Goal: Transaction & Acquisition: Subscribe to service/newsletter

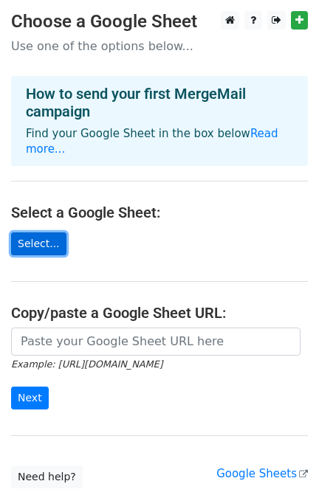
click at [42, 232] on link "Select..." at bounding box center [38, 243] width 55 height 23
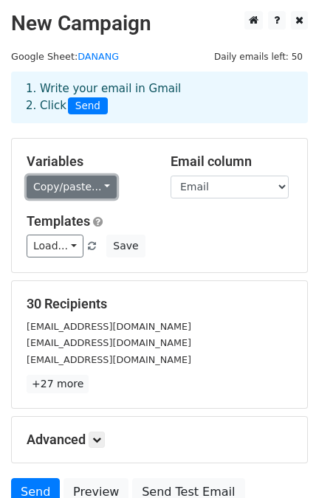
click at [89, 181] on link "Copy/paste..." at bounding box center [72, 187] width 90 height 23
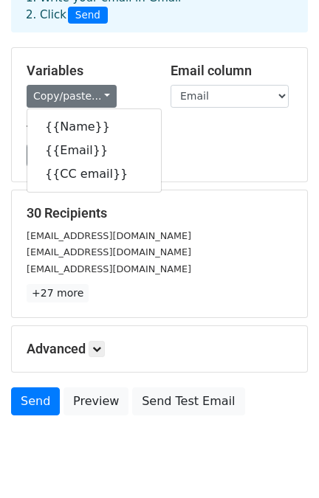
scroll to position [132, 0]
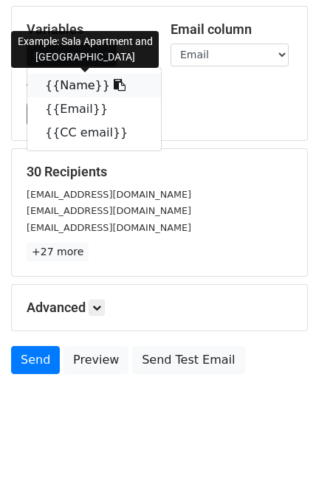
click at [61, 84] on link "{{Name}}" at bounding box center [94, 86] width 134 height 24
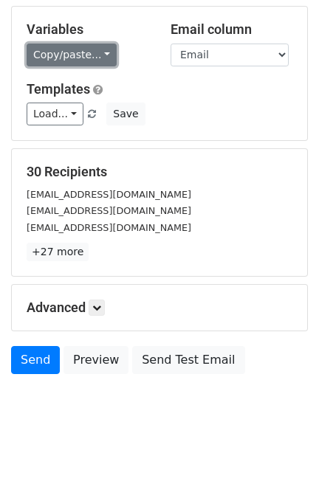
click at [76, 60] on link "Copy/paste..." at bounding box center [72, 55] width 90 height 23
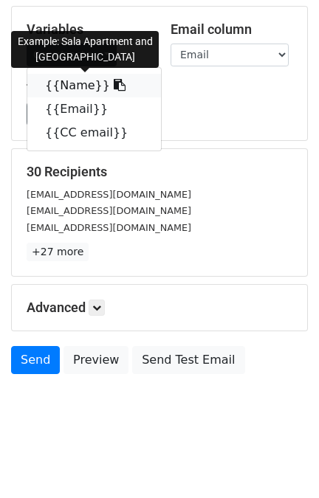
click at [84, 89] on link "{{Name}}" at bounding box center [94, 86] width 134 height 24
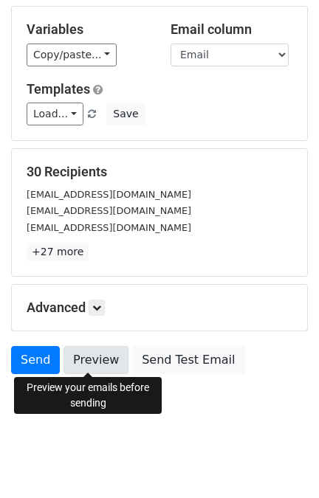
click at [90, 353] on link "Preview" at bounding box center [95, 360] width 65 height 28
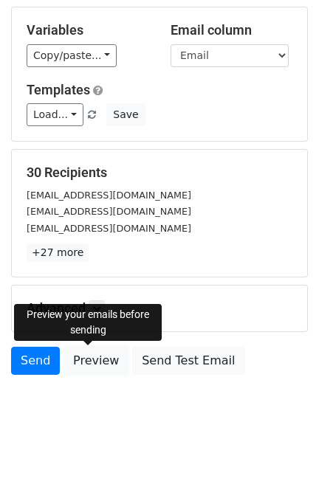
scroll to position [0, 0]
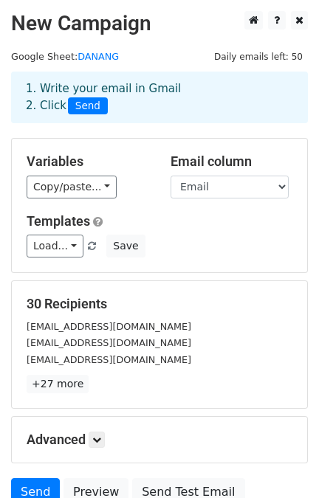
click at [253, 229] on div "Templates Load... No templates saved Save" at bounding box center [159, 235] width 288 height 45
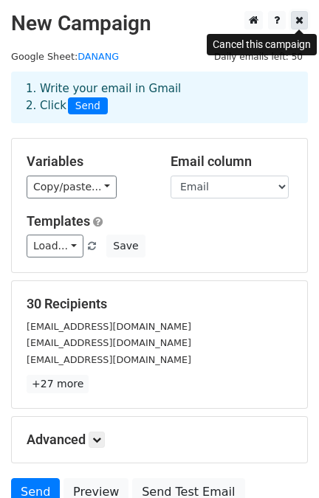
click at [297, 22] on icon at bounding box center [299, 20] width 8 height 10
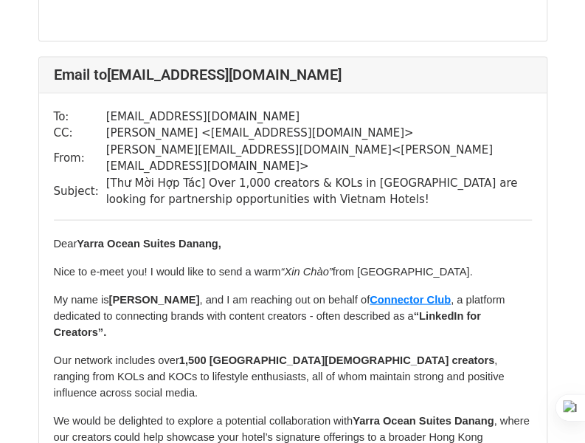
scroll to position [2509, 0]
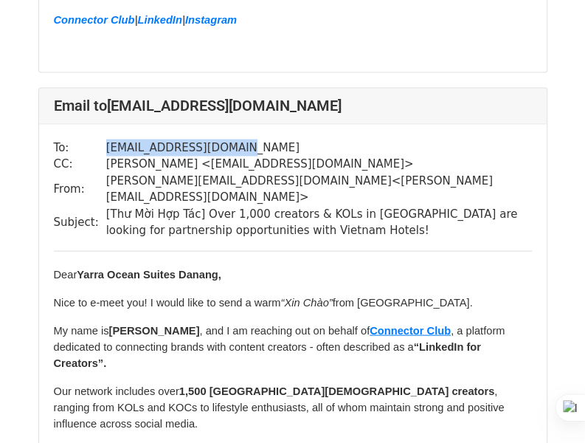
drag, startPoint x: 98, startPoint y: 80, endPoint x: 230, endPoint y: 132, distance: 141.8
click at [224, 139] on tr "To: tranivietnam@gmail.com" at bounding box center [293, 147] width 478 height 17
copy tr "tranivietnam@gmail.com"
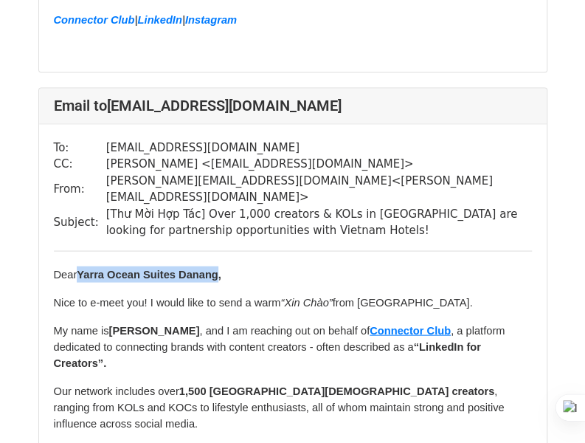
drag, startPoint x: 83, startPoint y: 192, endPoint x: 221, endPoint y: 192, distance: 138.0
click at [221, 266] on p "Dear Yarra Ocean Suites Danang ," at bounding box center [293, 274] width 478 height 16
copy b "Yarra Ocean Suites Danang"
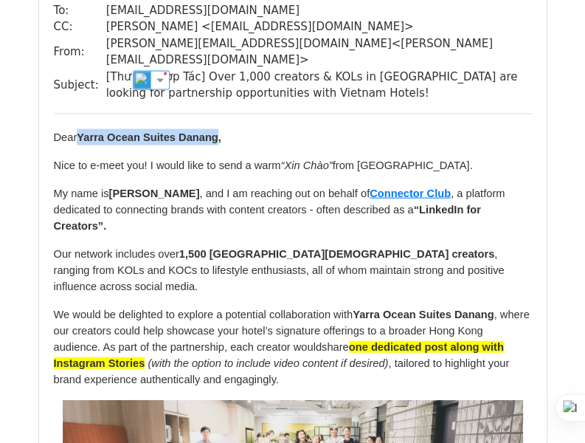
scroll to position [2657, 0]
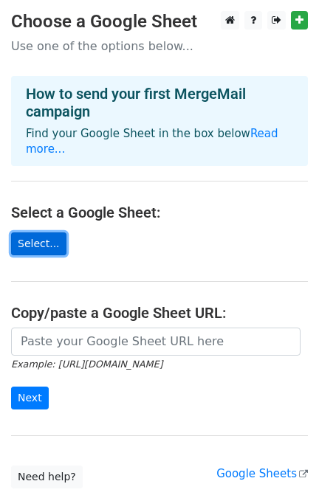
click at [41, 232] on link "Select..." at bounding box center [38, 243] width 55 height 23
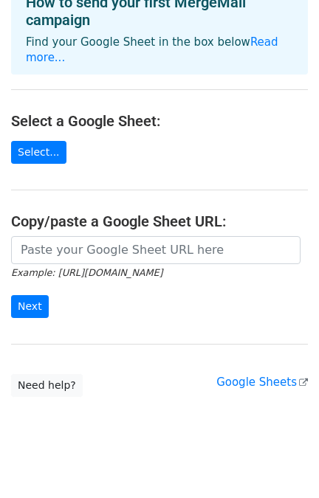
scroll to position [26, 0]
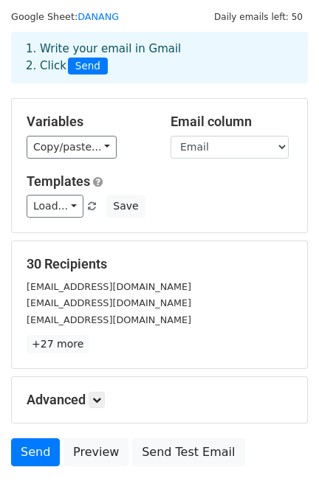
scroll to position [119, 0]
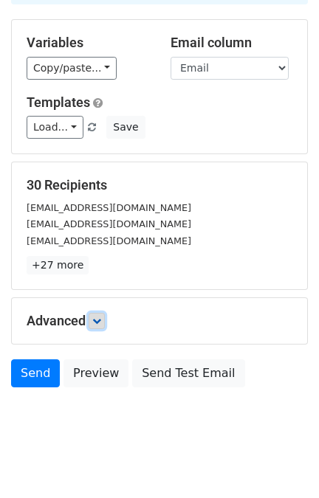
click at [101, 319] on icon at bounding box center [96, 321] width 9 height 9
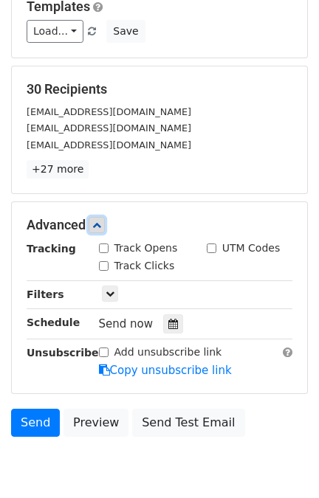
scroll to position [217, 0]
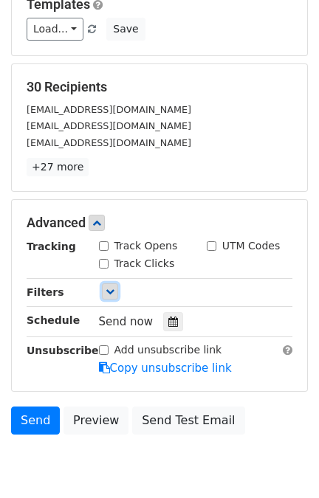
click at [108, 283] on link at bounding box center [110, 291] width 16 height 16
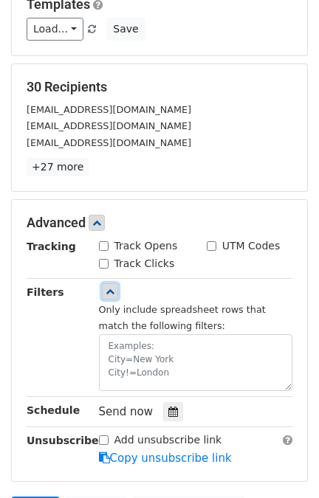
click at [108, 283] on link at bounding box center [110, 291] width 16 height 16
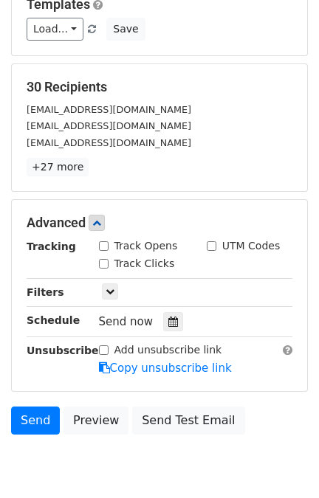
click at [103, 242] on input "Track Opens" at bounding box center [104, 246] width 10 height 10
checkbox input "true"
click at [105, 259] on input "Track Clicks" at bounding box center [104, 264] width 10 height 10
checkbox input "true"
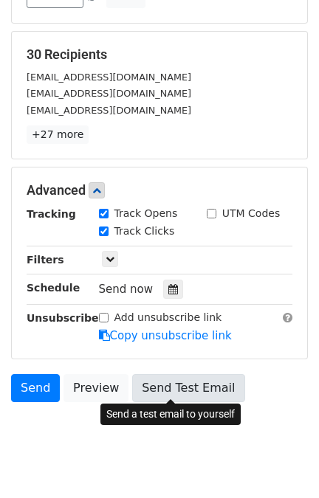
scroll to position [250, 0]
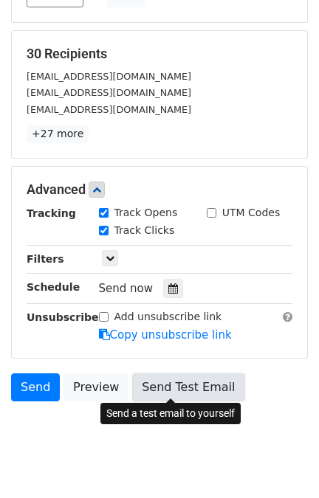
click at [145, 377] on link "Send Test Email" at bounding box center [188, 387] width 112 height 28
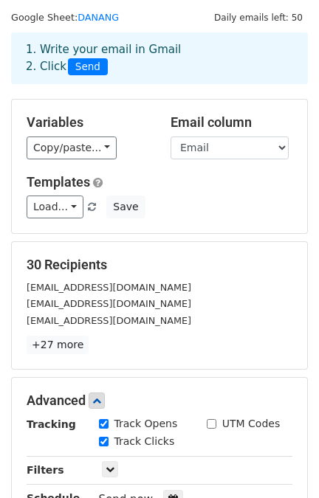
scroll to position [0, 0]
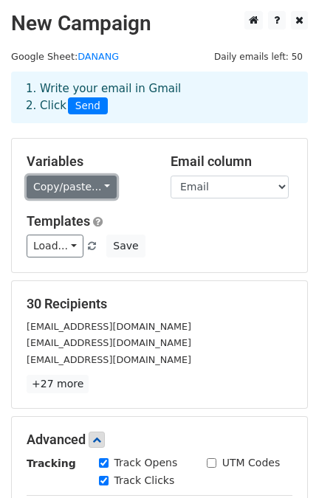
click at [79, 185] on link "Copy/paste..." at bounding box center [72, 187] width 90 height 23
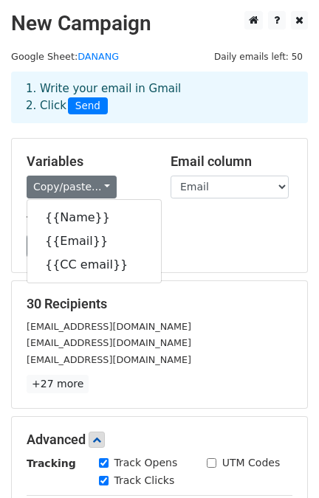
click at [130, 176] on div "Copy/paste... {{Name}} {{Email}} {{CC email}}" at bounding box center [88, 187] width 122 height 23
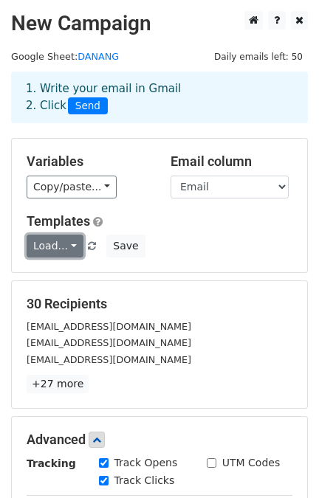
click at [69, 244] on link "Load..." at bounding box center [55, 246] width 57 height 23
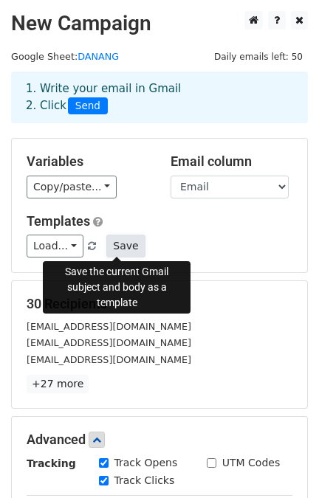
click at [120, 248] on button "Save" at bounding box center [125, 246] width 38 height 23
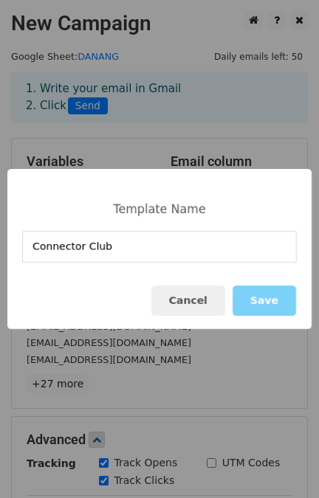
type input "Connector Club"
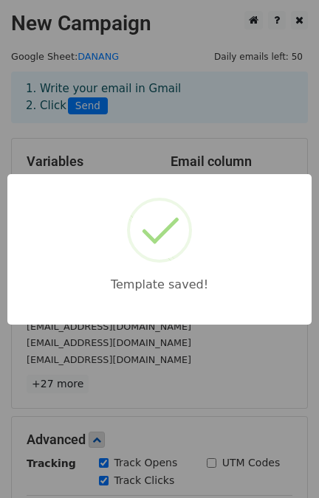
click at [171, 356] on div "Template saved!" at bounding box center [159, 249] width 319 height 498
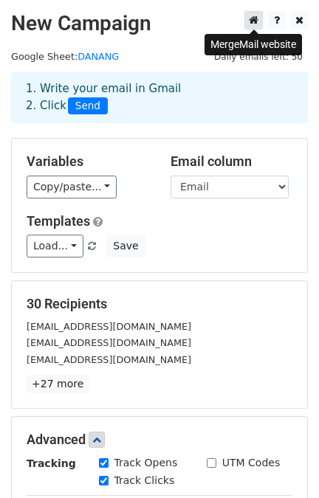
click at [258, 23] on icon at bounding box center [254, 20] width 10 height 10
click at [298, 22] on icon at bounding box center [299, 20] width 8 height 10
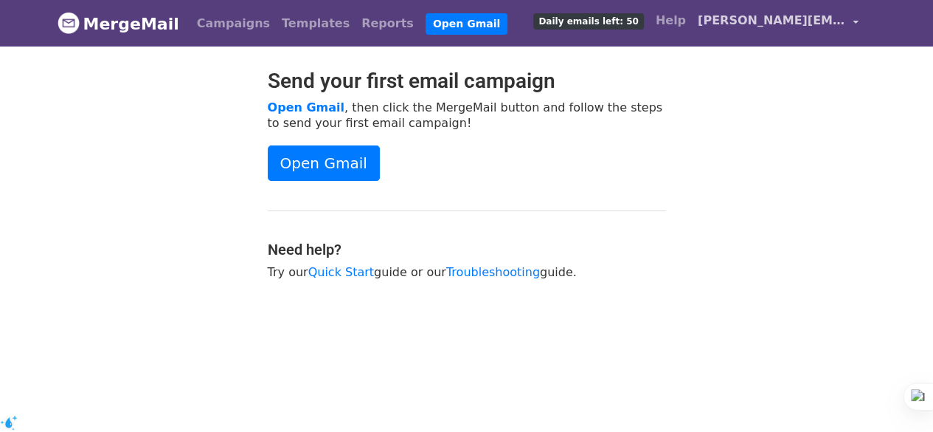
click at [813, 21] on span "[PERSON_NAME][EMAIL_ADDRESS][DOMAIN_NAME]" at bounding box center [772, 21] width 148 height 18
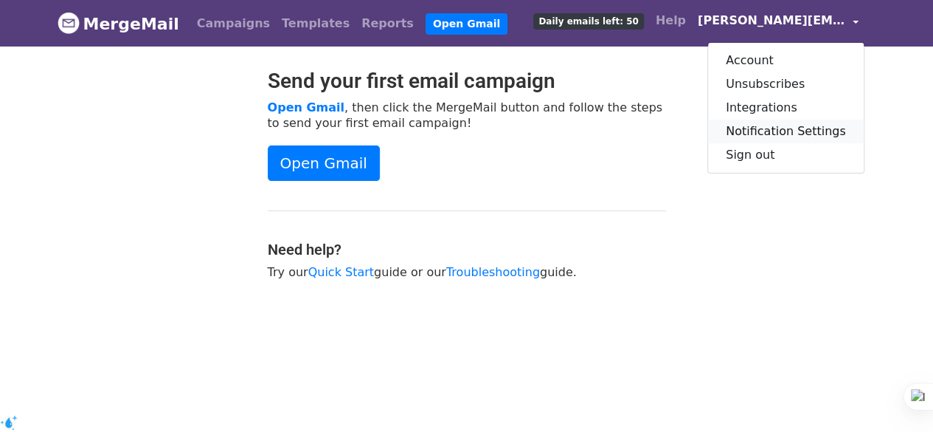
click at [785, 134] on link "Notification Settings" at bounding box center [786, 132] width 156 height 24
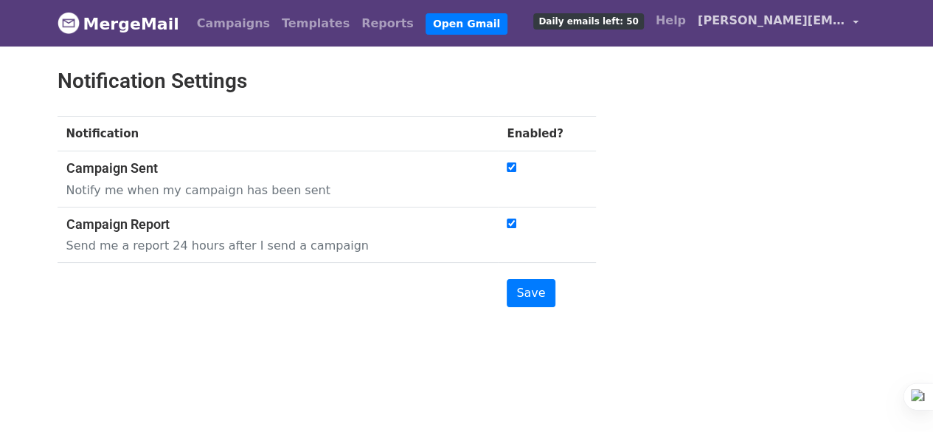
click at [781, 7] on link "[PERSON_NAME][EMAIL_ADDRESS][DOMAIN_NAME]" at bounding box center [778, 23] width 173 height 35
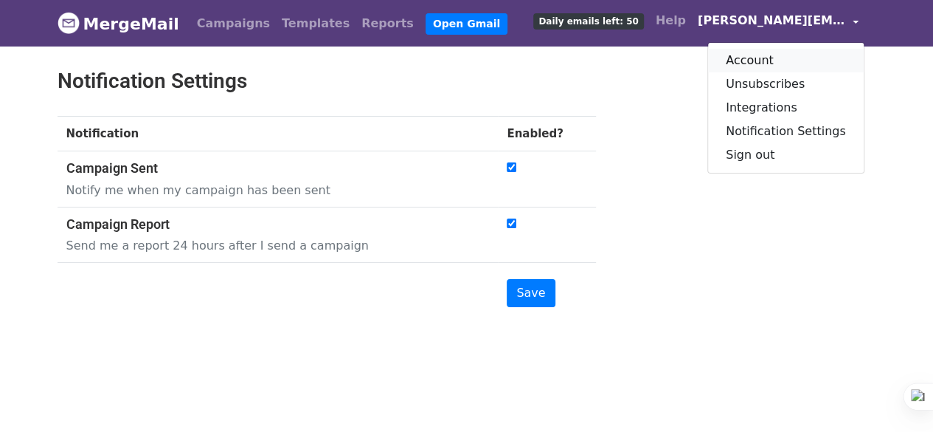
click at [753, 66] on link "Account" at bounding box center [786, 61] width 156 height 24
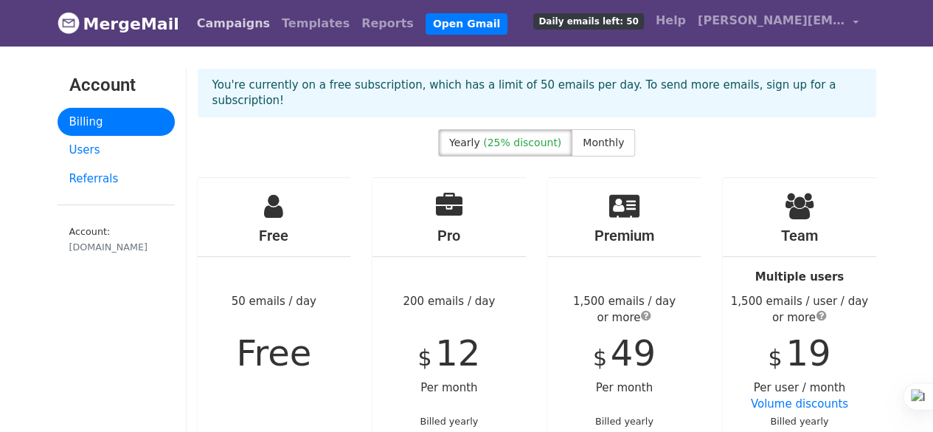
click at [223, 21] on link "Campaigns" at bounding box center [233, 24] width 85 height 30
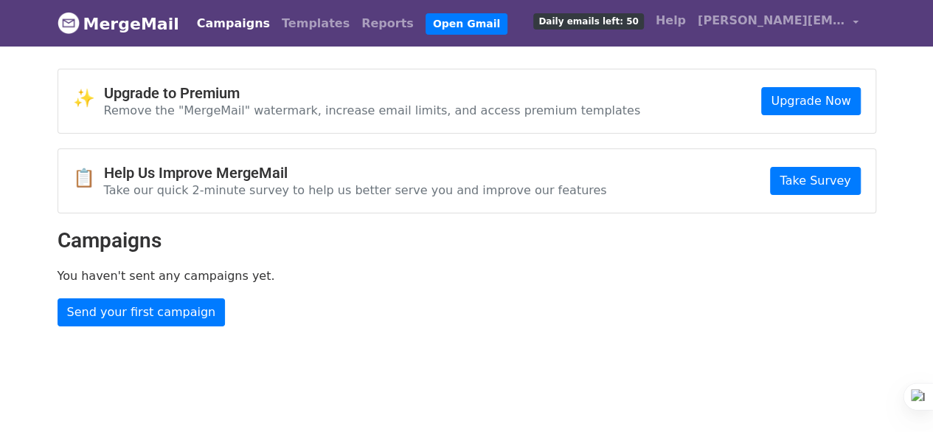
click at [145, 32] on link "MergeMail" at bounding box center [119, 23] width 122 height 31
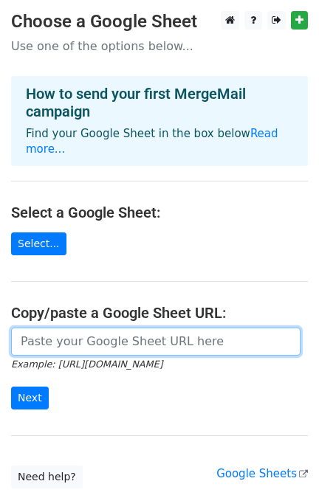
drag, startPoint x: 137, startPoint y: 317, endPoint x: 134, endPoint y: 333, distance: 15.7
click at [135, 330] on input "url" at bounding box center [155, 342] width 289 height 28
paste input "[URL][DOMAIN_NAME]"
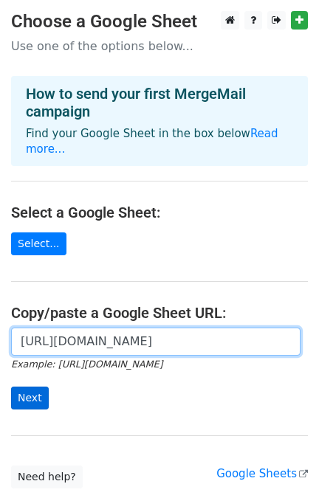
type input "https://docs.google.com/spreadsheets/d/1hmNWDrcMJETMH9bzRKqBwi7ryWHUfAFT4a7albV…"
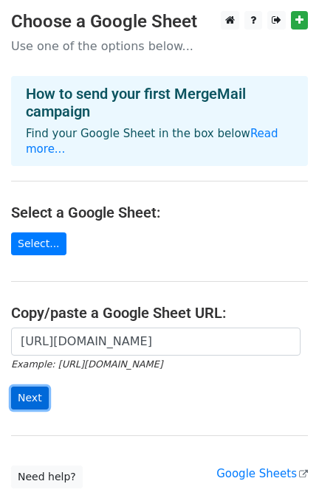
scroll to position [0, 0]
click at [35, 387] on input "Next" at bounding box center [30, 398] width 38 height 23
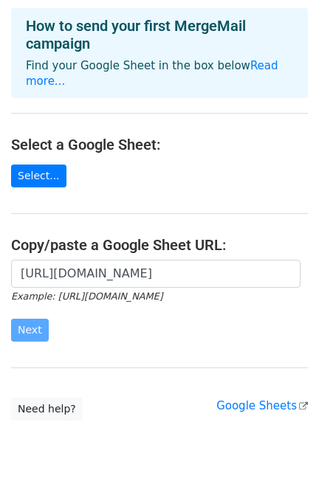
scroll to position [92, 0]
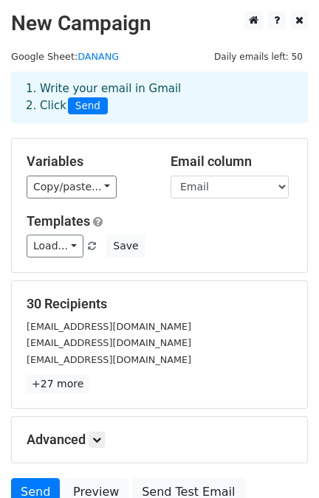
click at [57, 199] on div "Variables Copy/paste... {{Name}} {{Email}} {{CC email}} Email column Name Email…" at bounding box center [159, 206] width 295 height 134
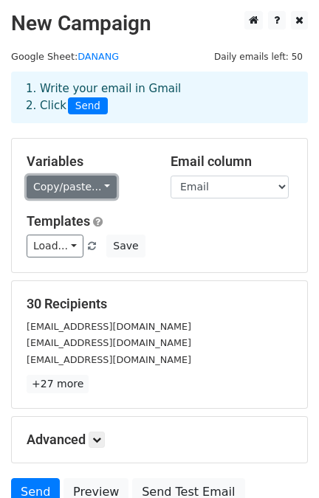
click at [57, 193] on link "Copy/paste..." at bounding box center [72, 187] width 90 height 23
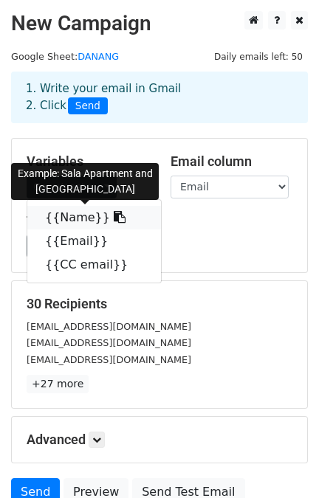
click at [68, 219] on link "{{Name}}" at bounding box center [94, 218] width 134 height 24
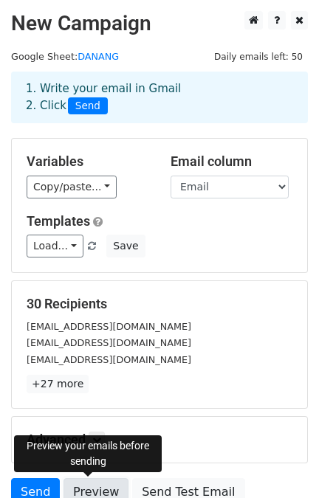
click at [94, 491] on link "Preview" at bounding box center [95, 492] width 65 height 28
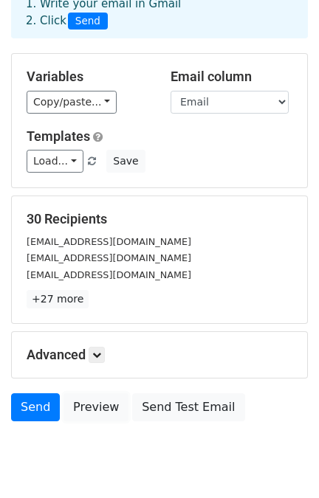
scroll to position [132, 0]
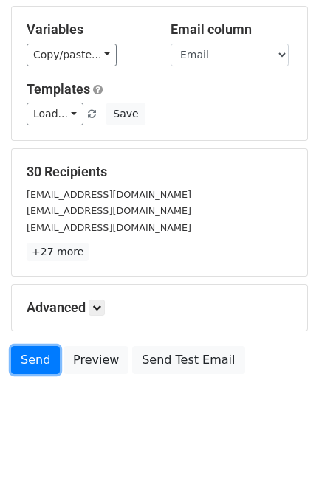
click at [27, 357] on link "Send" at bounding box center [35, 360] width 49 height 28
click at [28, 362] on link "Send" at bounding box center [35, 360] width 49 height 28
click at [96, 306] on icon at bounding box center [96, 307] width 9 height 9
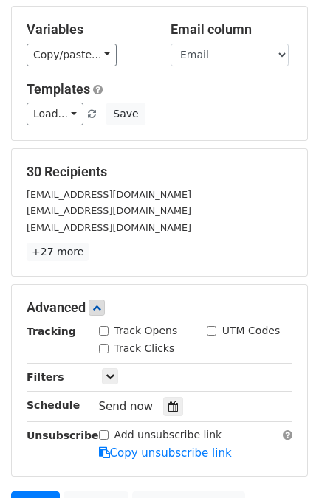
drag, startPoint x: 108, startPoint y: 325, endPoint x: 105, endPoint y: 334, distance: 9.3
click at [105, 334] on div "Track Opens" at bounding box center [138, 330] width 79 height 15
click at [105, 328] on input "Track Opens" at bounding box center [104, 331] width 10 height 10
checkbox input "true"
click at [104, 348] on input "Track Clicks" at bounding box center [104, 349] width 10 height 10
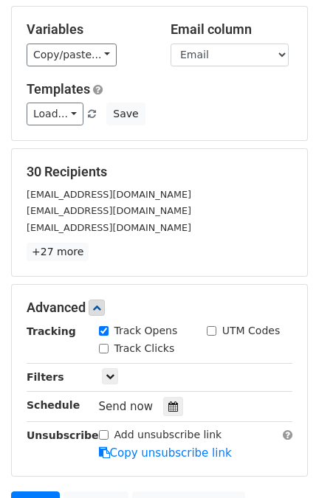
checkbox input "true"
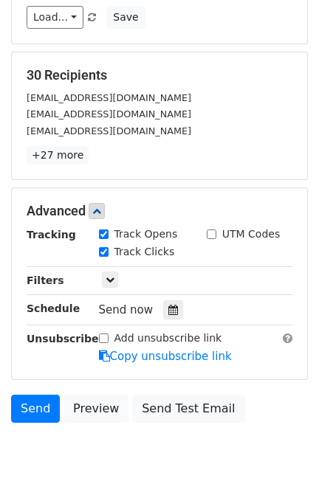
scroll to position [276, 0]
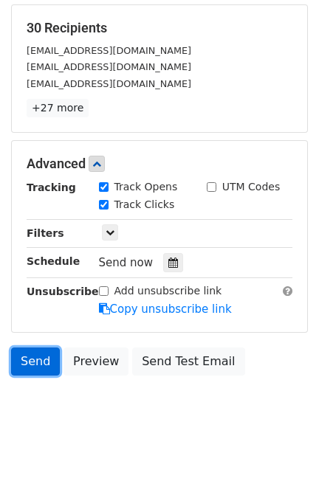
click at [44, 360] on link "Send" at bounding box center [35, 362] width 49 height 28
click at [42, 366] on link "Send" at bounding box center [35, 362] width 49 height 28
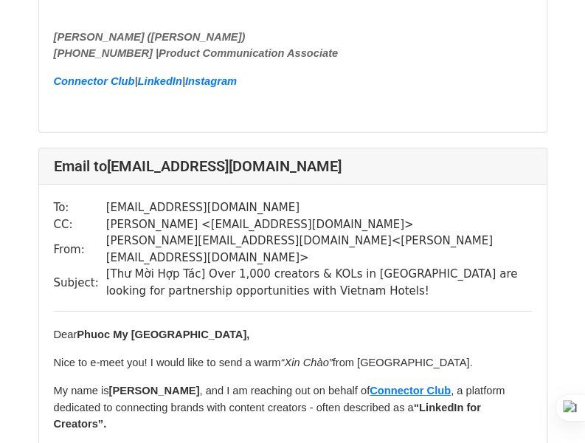
scroll to position [4904, 0]
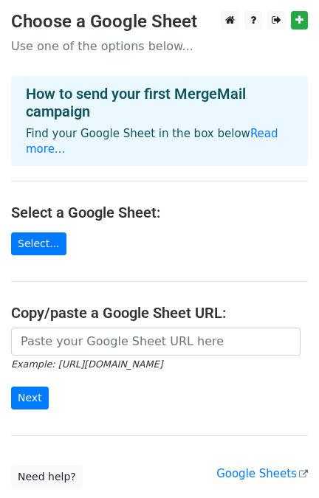
scroll to position [92, 0]
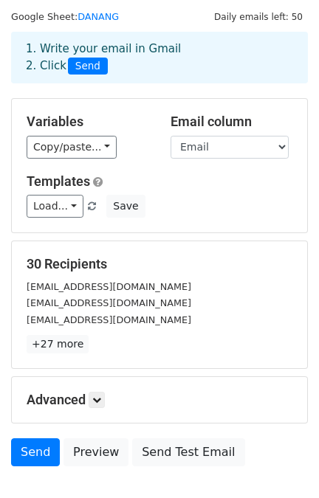
scroll to position [40, 0]
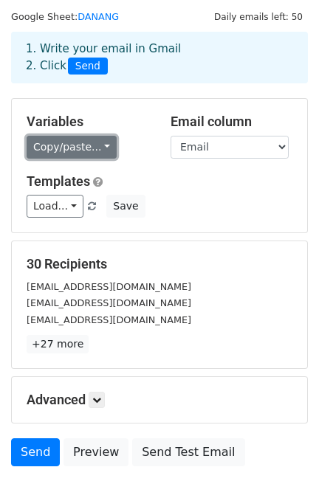
click at [64, 138] on link "Copy/paste..." at bounding box center [72, 147] width 90 height 23
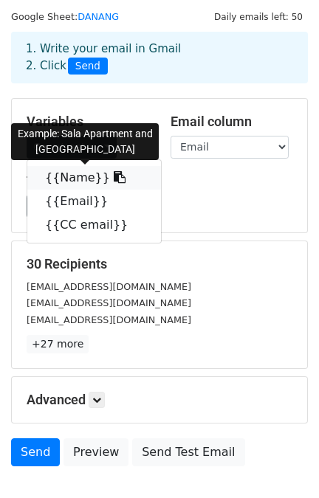
click at [78, 179] on link "{{Name}}" at bounding box center [94, 178] width 134 height 24
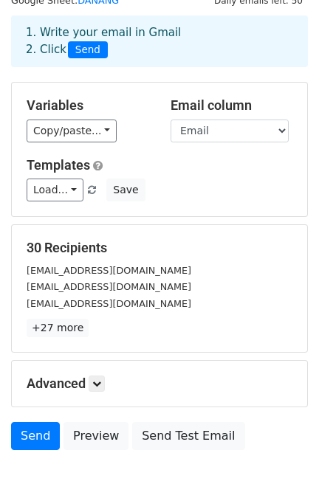
scroll to position [132, 0]
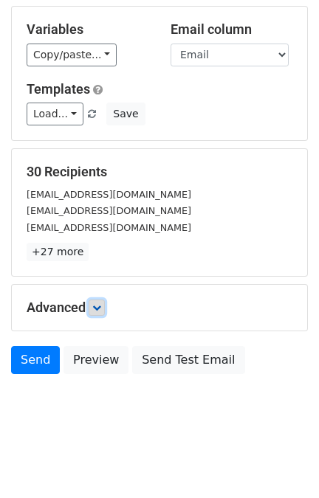
click at [94, 310] on icon at bounding box center [96, 307] width 9 height 9
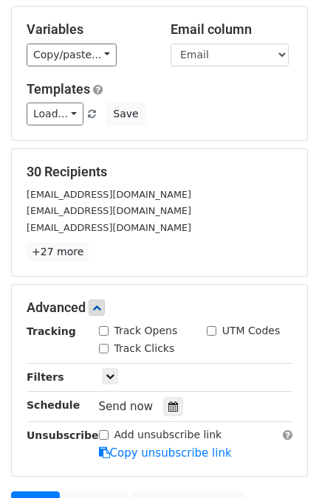
click at [117, 330] on label "Track Opens" at bounding box center [145, 330] width 63 height 15
click at [108, 330] on input "Track Opens" at bounding box center [104, 331] width 10 height 10
checkbox input "true"
click at [110, 341] on div "Track Clicks" at bounding box center [137, 348] width 76 height 15
click at [108, 348] on div "Track Clicks" at bounding box center [137, 348] width 76 height 15
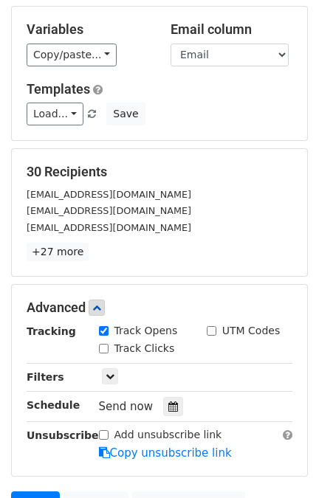
click at [131, 407] on span "Send now" at bounding box center [126, 406] width 55 height 13
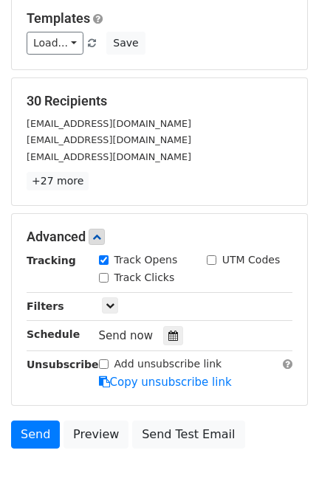
scroll to position [204, 0]
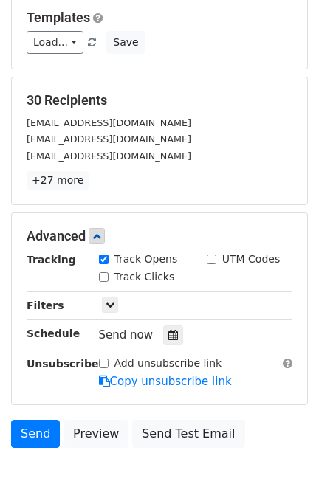
click at [100, 277] on input "Track Clicks" at bounding box center [104, 277] width 10 height 10
checkbox input "true"
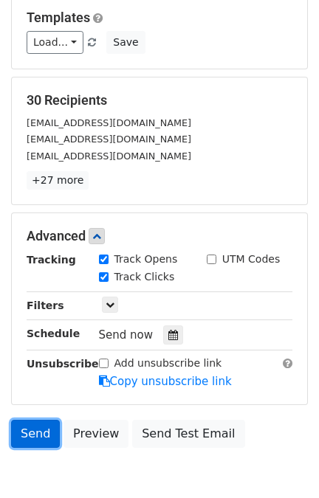
click at [30, 425] on link "Send" at bounding box center [35, 434] width 49 height 28
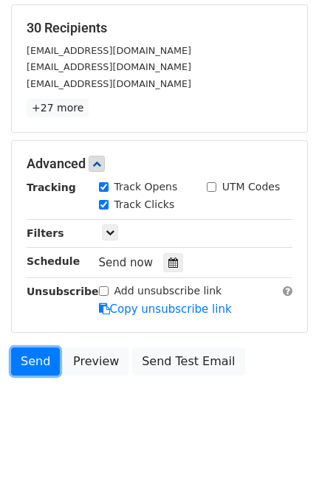
scroll to position [0, 0]
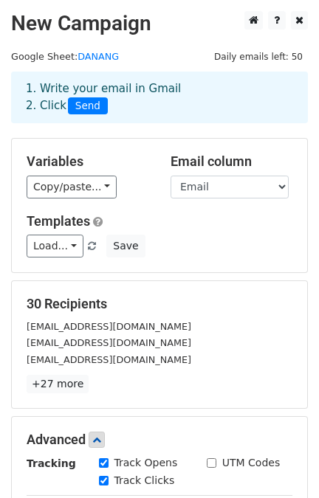
click at [160, 53] on main "New Campaign Daily emails left: 50 Google Sheet: DANANG 1. Write your email in …" at bounding box center [159, 335] width 319 height 648
